Goal: Task Accomplishment & Management: Use online tool/utility

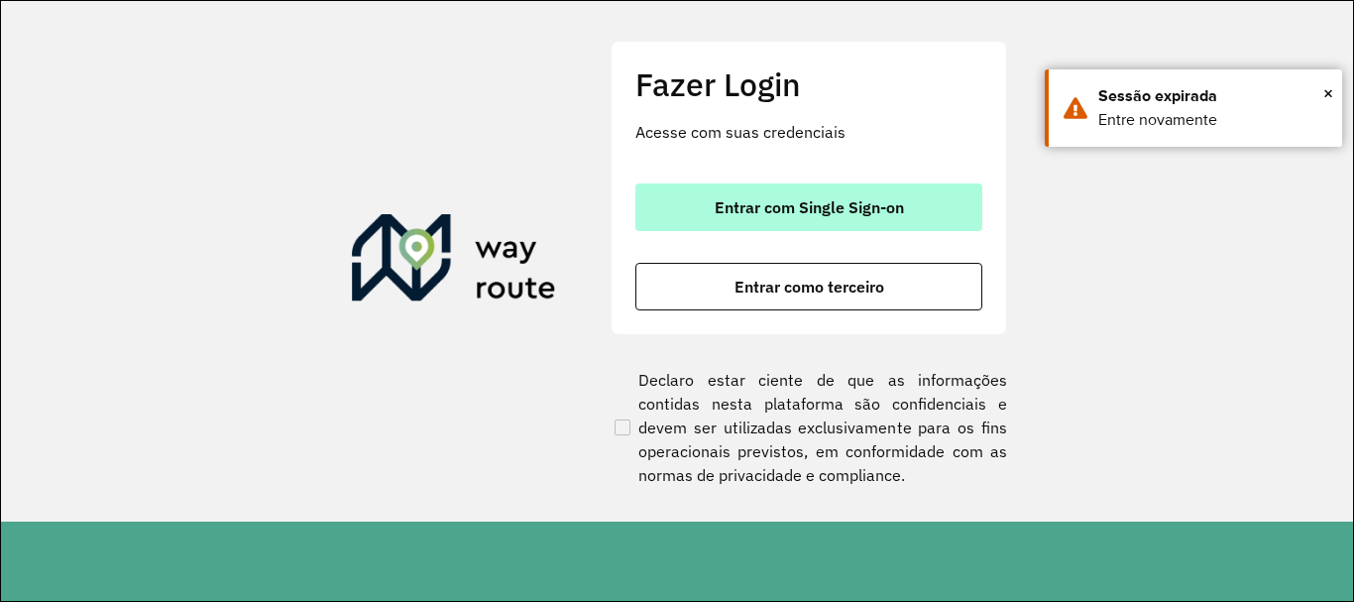
click at [826, 207] on span "Entrar com Single Sign-on" at bounding box center [809, 207] width 189 height 16
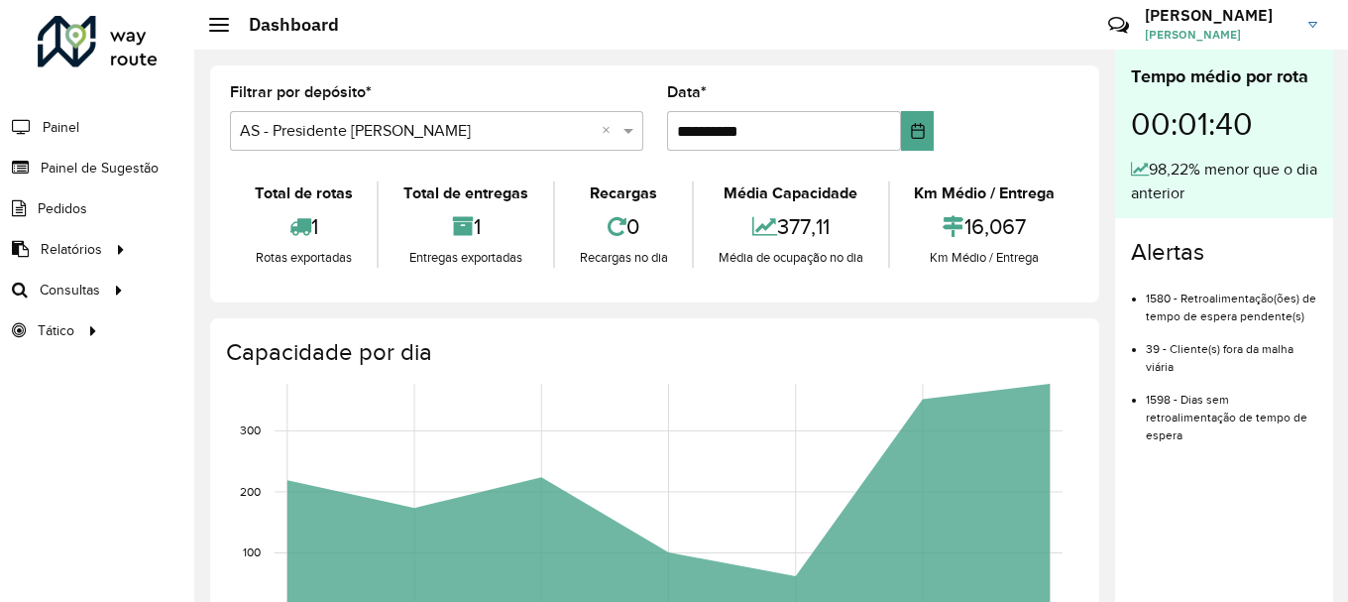
click at [568, 124] on input "text" at bounding box center [417, 132] width 354 height 24
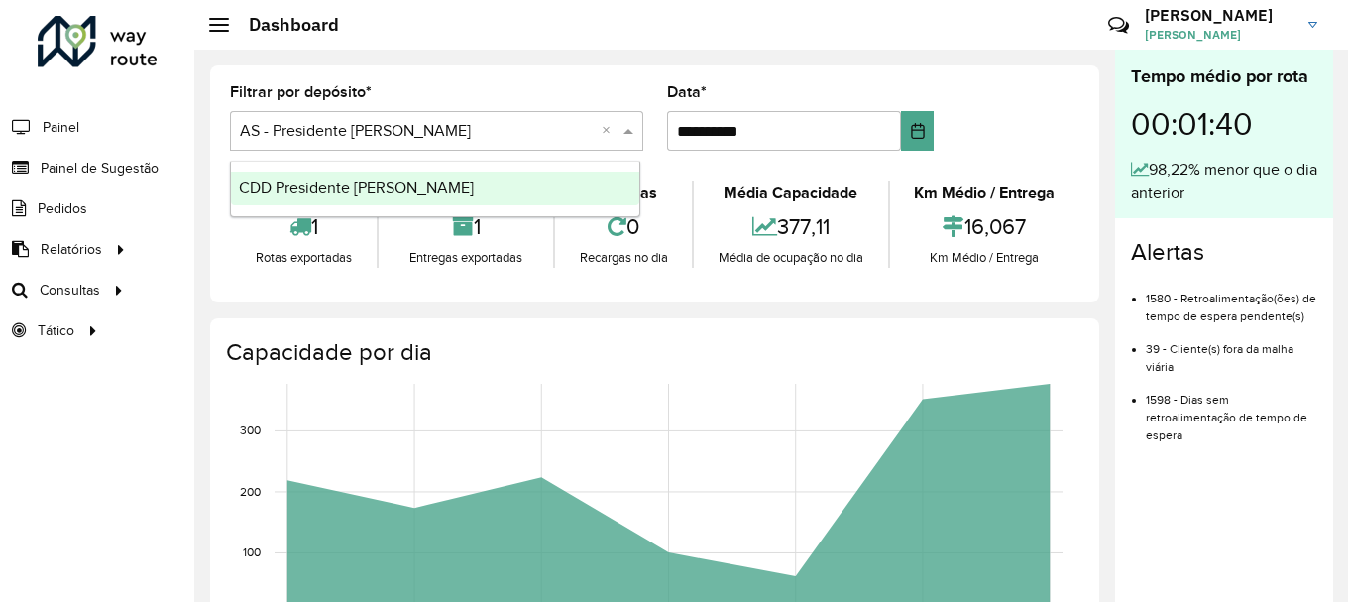
click at [516, 191] on div "CDD Presidente [PERSON_NAME]" at bounding box center [435, 189] width 408 height 34
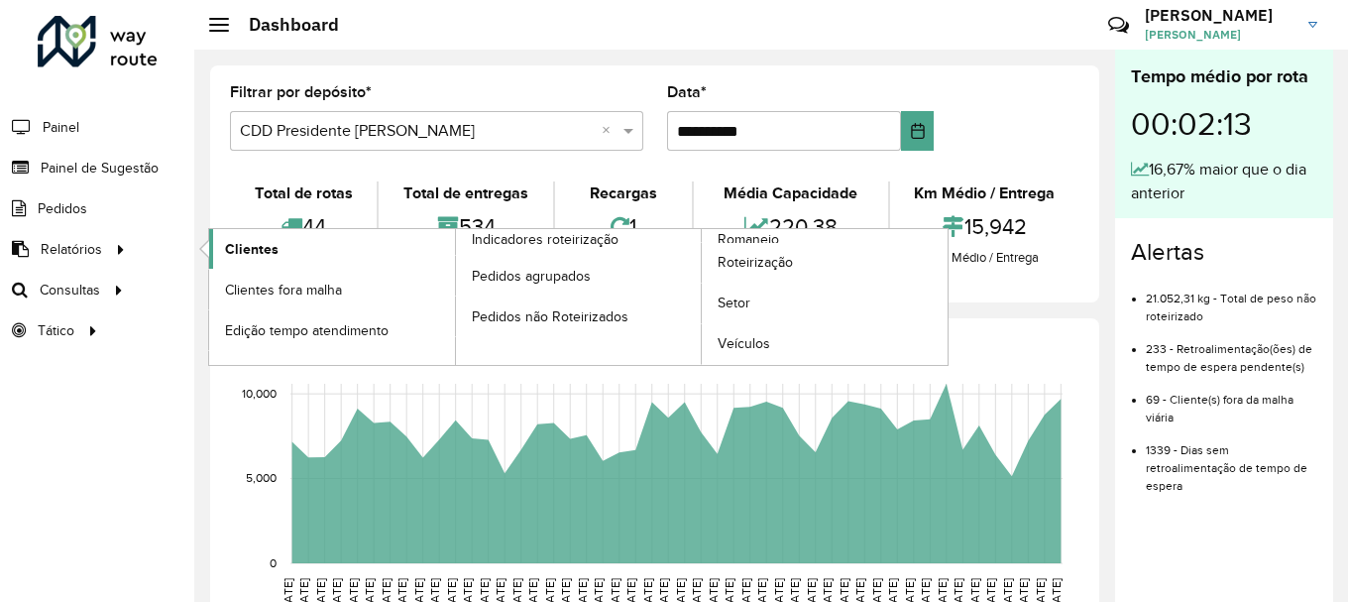
click at [291, 248] on link "Clientes" at bounding box center [332, 249] width 246 height 40
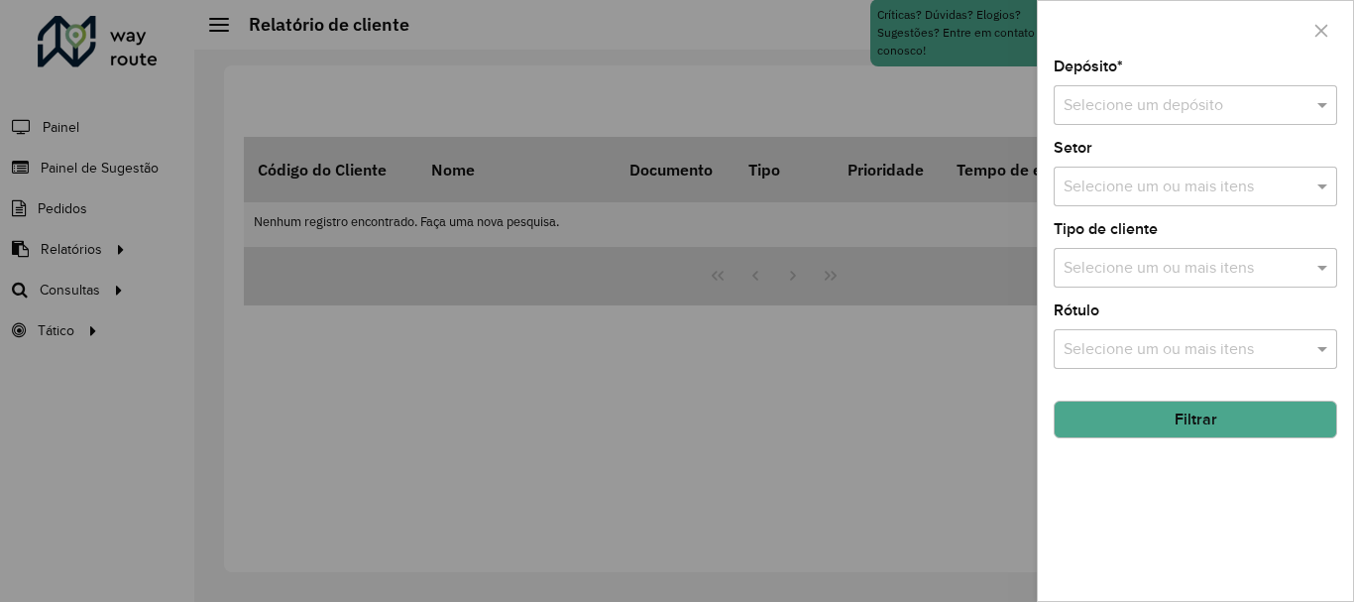
click at [1202, 107] on input "text" at bounding box center [1176, 106] width 224 height 24
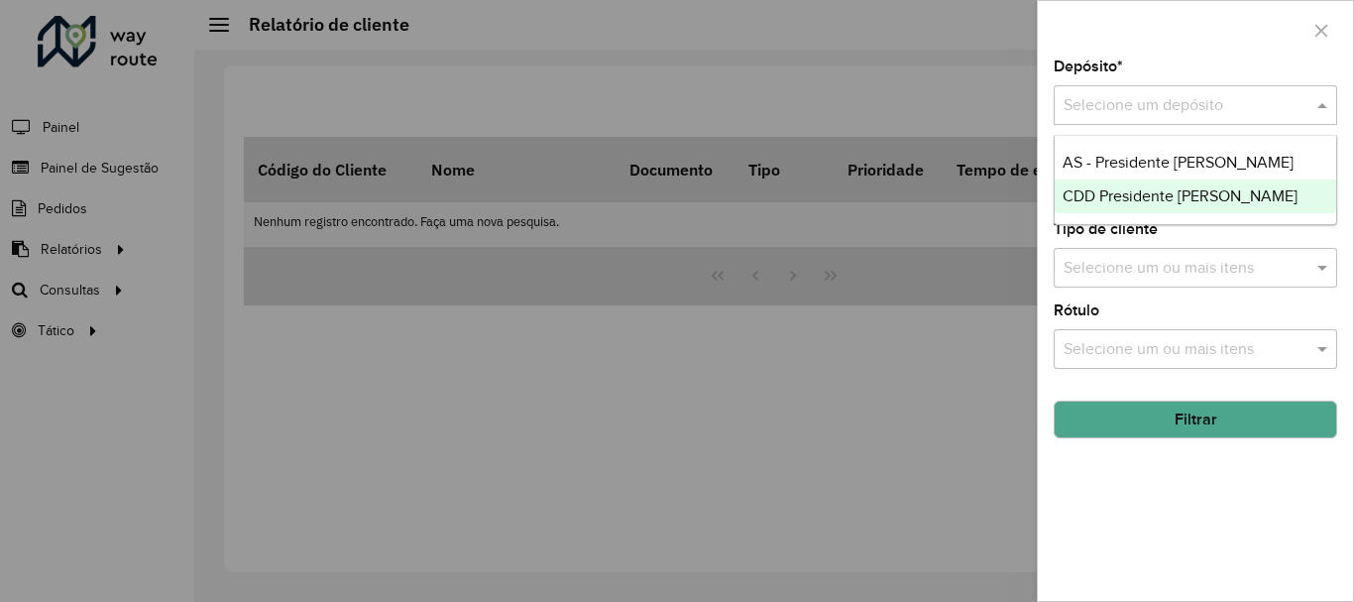
click at [1189, 194] on span "CDD Presidente Prudente" at bounding box center [1180, 195] width 235 height 17
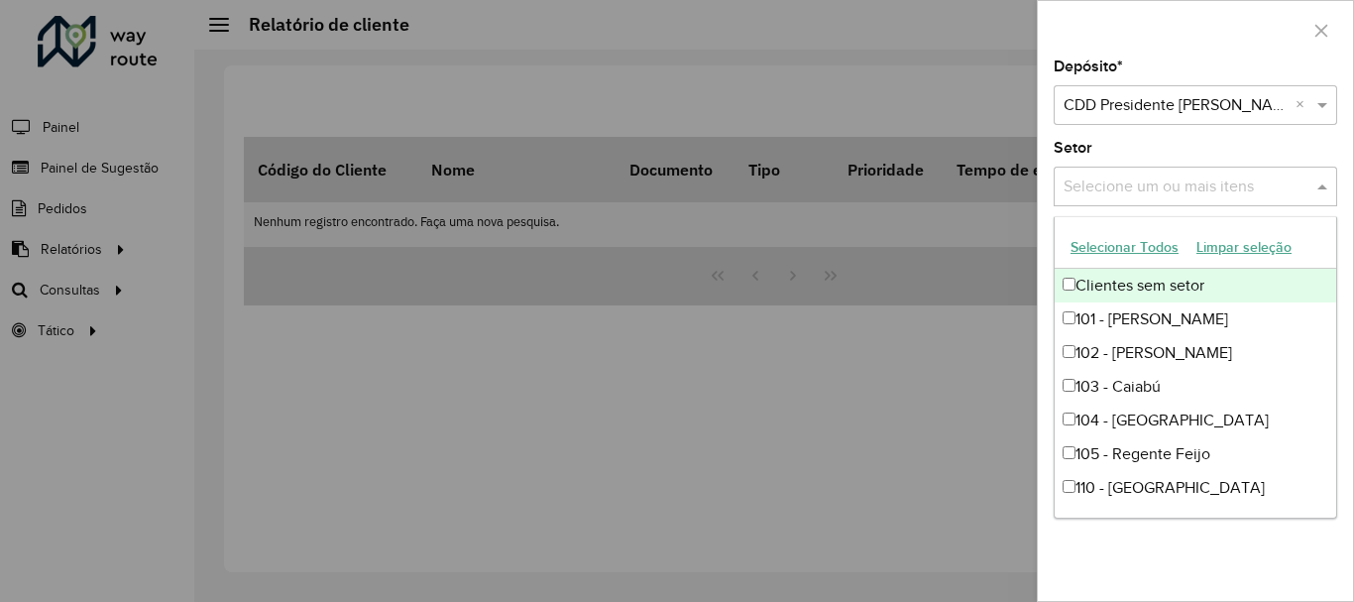
click at [1189, 194] on input "text" at bounding box center [1186, 187] width 254 height 24
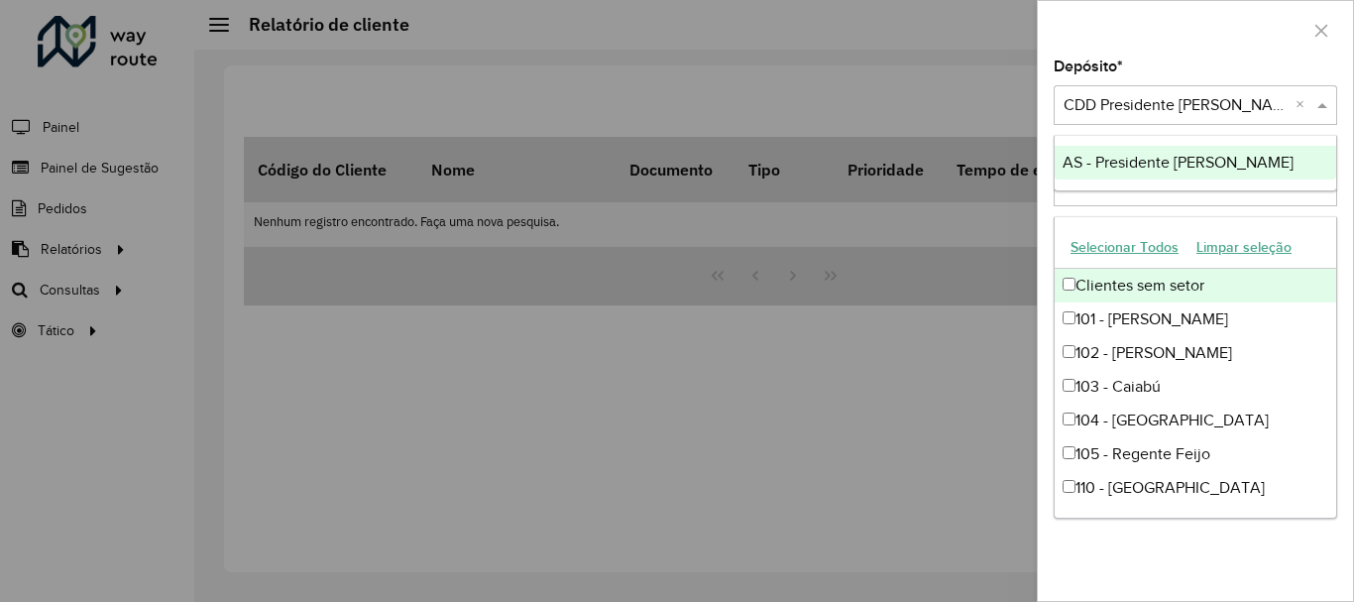
click at [1237, 102] on input "text" at bounding box center [1176, 106] width 224 height 24
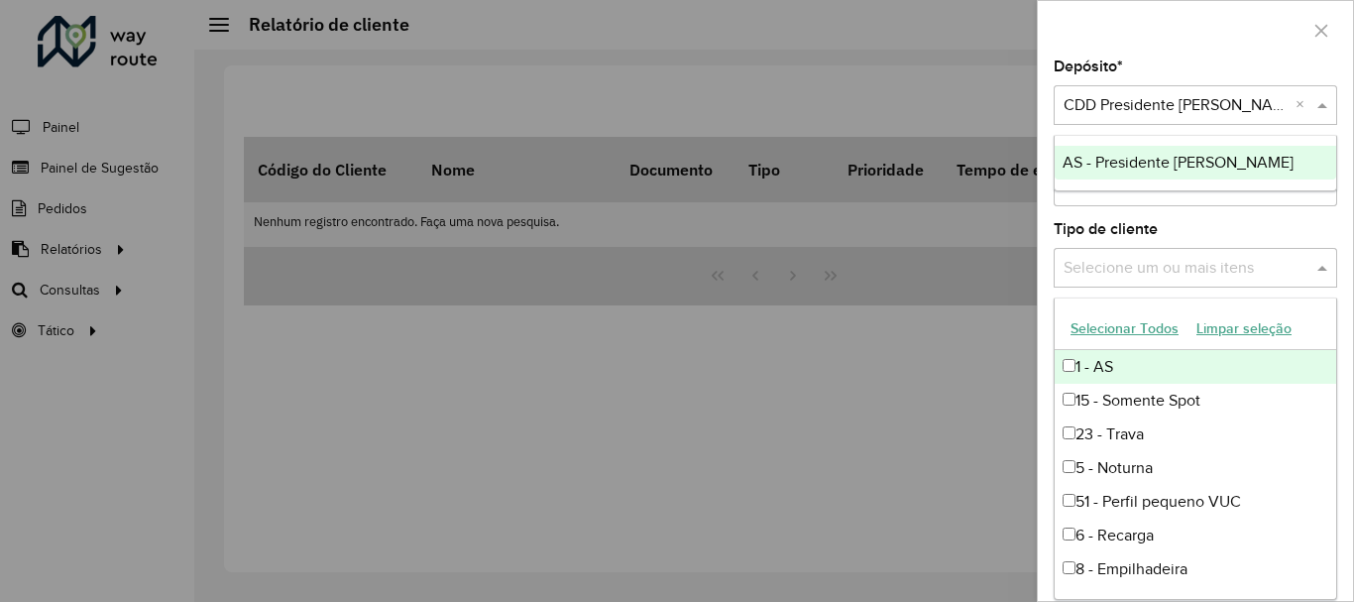
click at [1182, 266] on input "text" at bounding box center [1186, 269] width 254 height 24
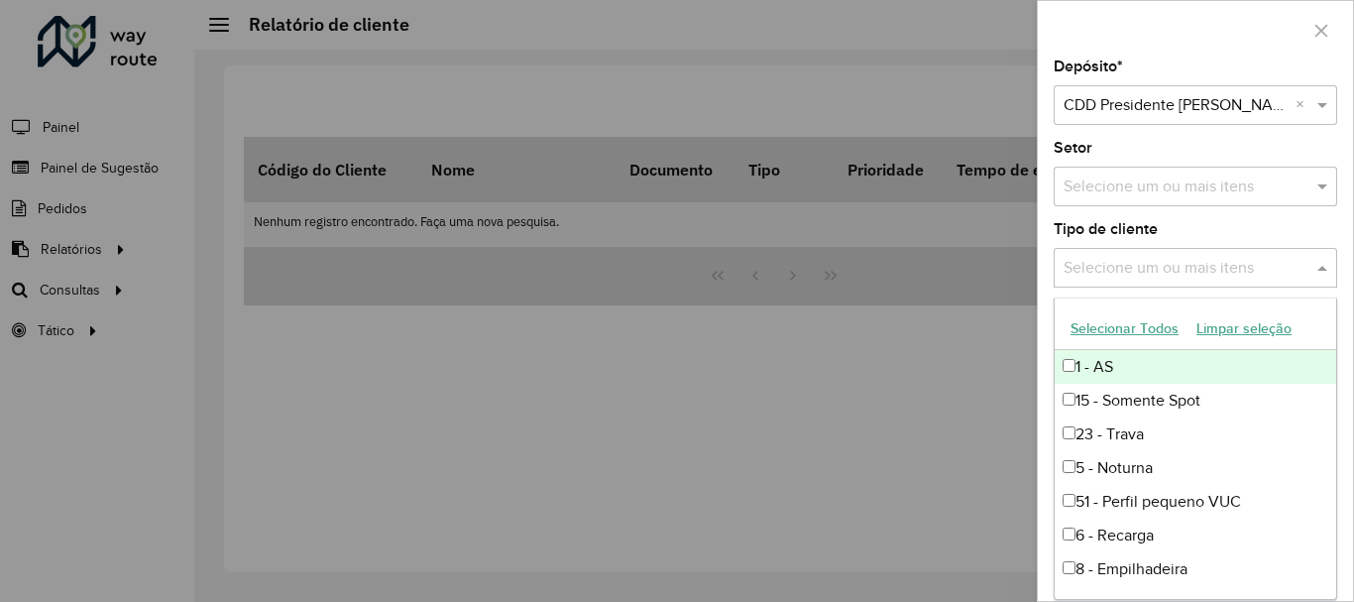
click at [1182, 266] on input "text" at bounding box center [1186, 269] width 254 height 24
click at [957, 404] on div at bounding box center [677, 301] width 1354 height 602
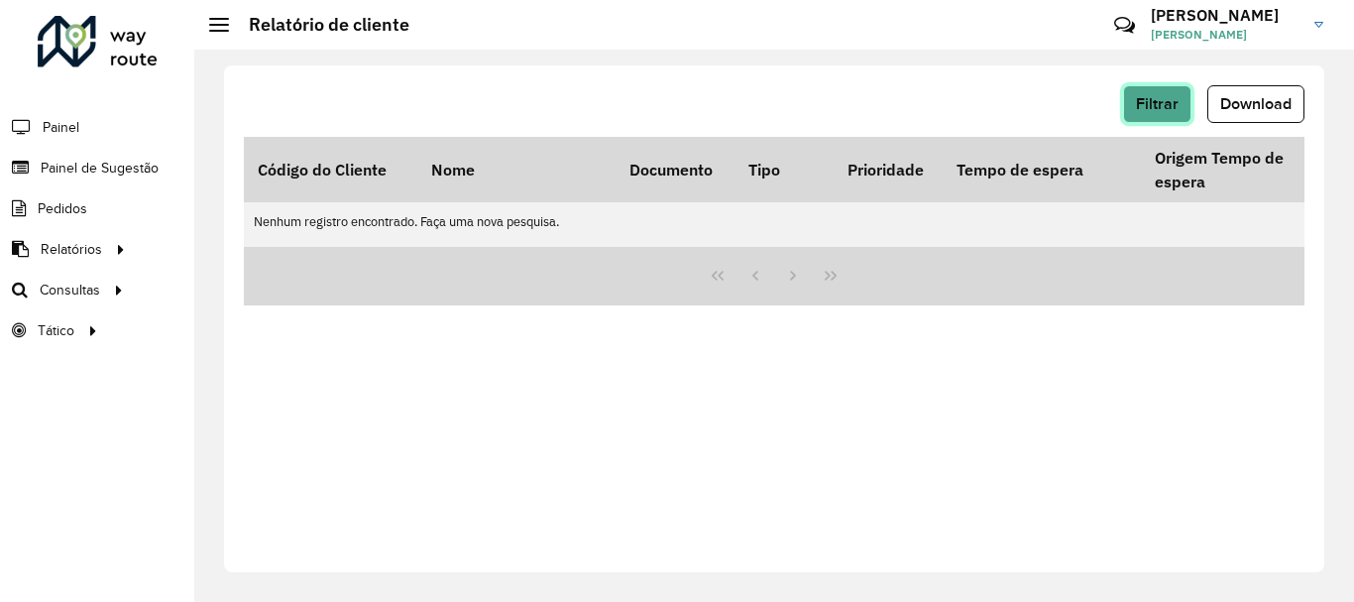
click at [1173, 103] on span "Filtrar" at bounding box center [1157, 103] width 43 height 17
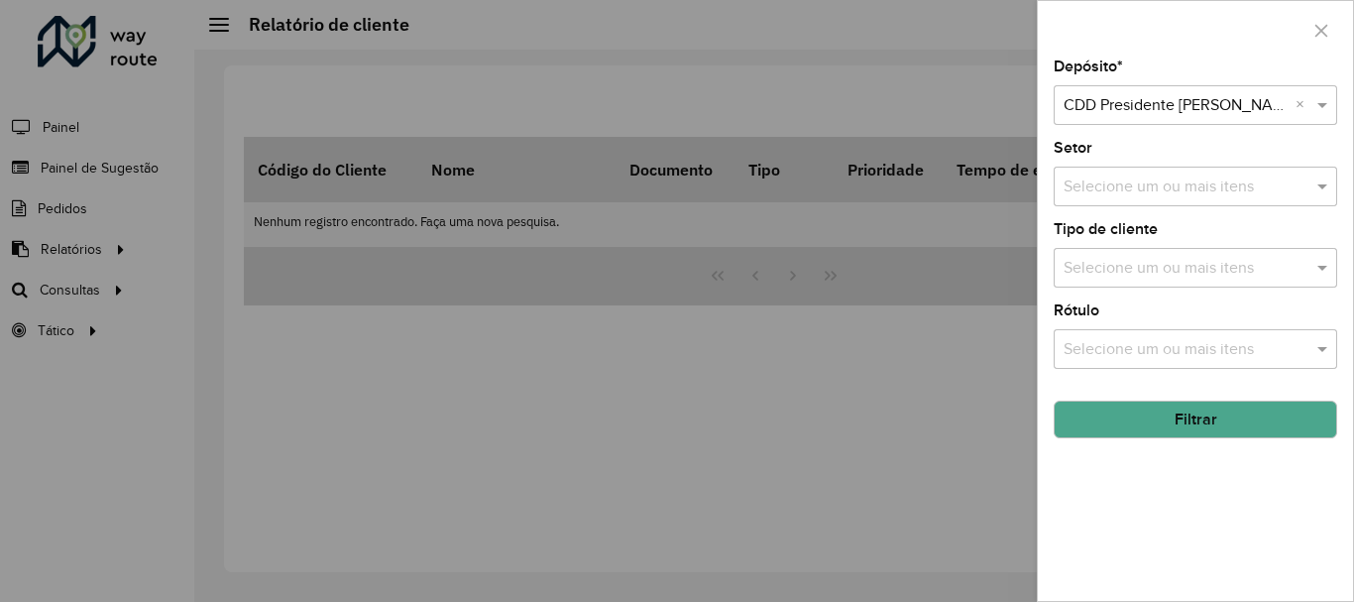
click at [1206, 420] on button "Filtrar" at bounding box center [1196, 420] width 284 height 38
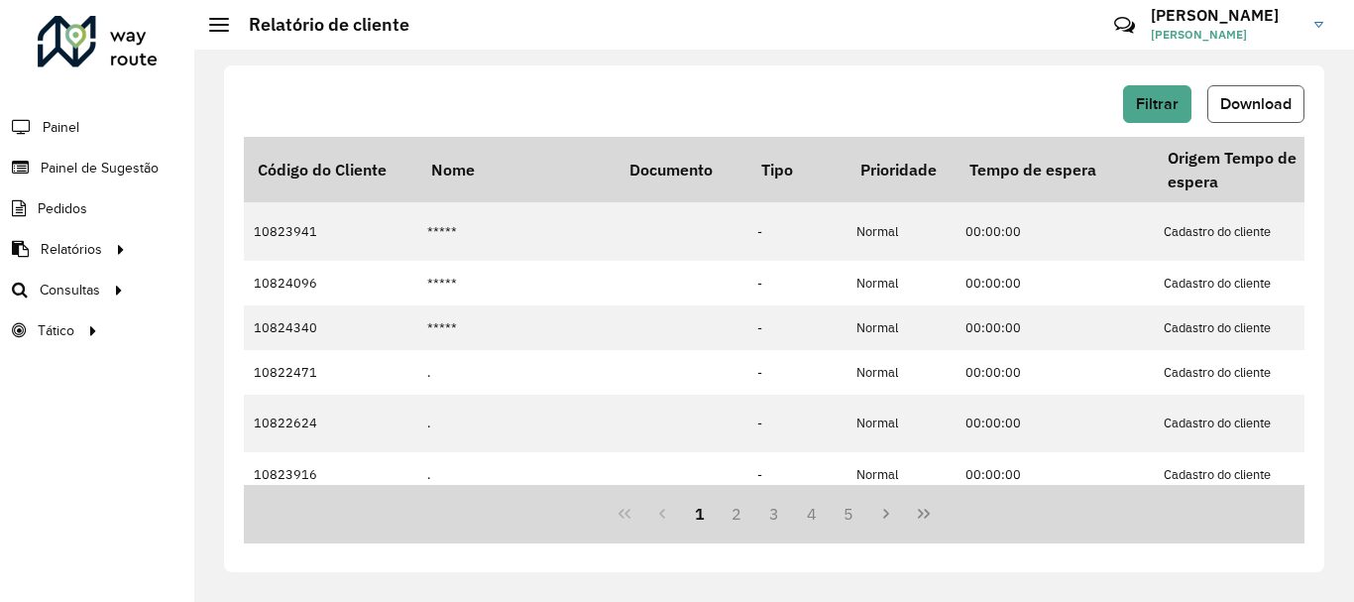
click at [1257, 106] on span "Download" at bounding box center [1255, 103] width 71 height 17
